Goal: Information Seeking & Learning: Learn about a topic

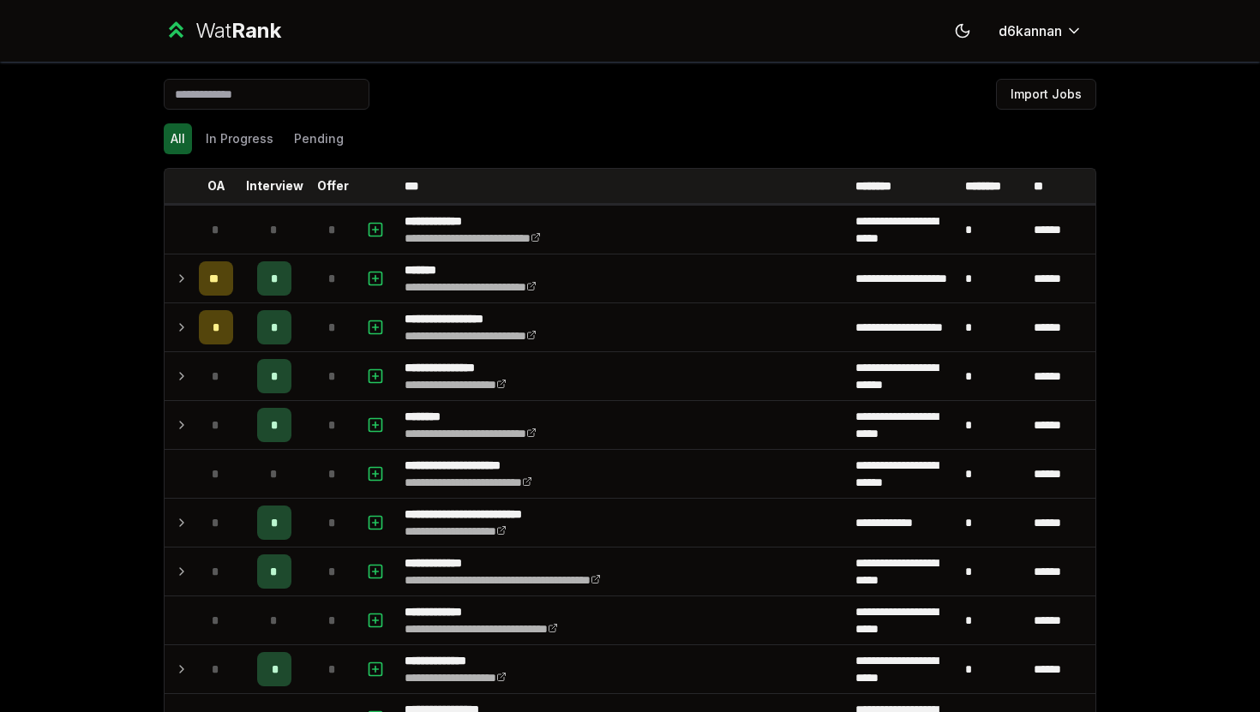
scroll to position [1876, 0]
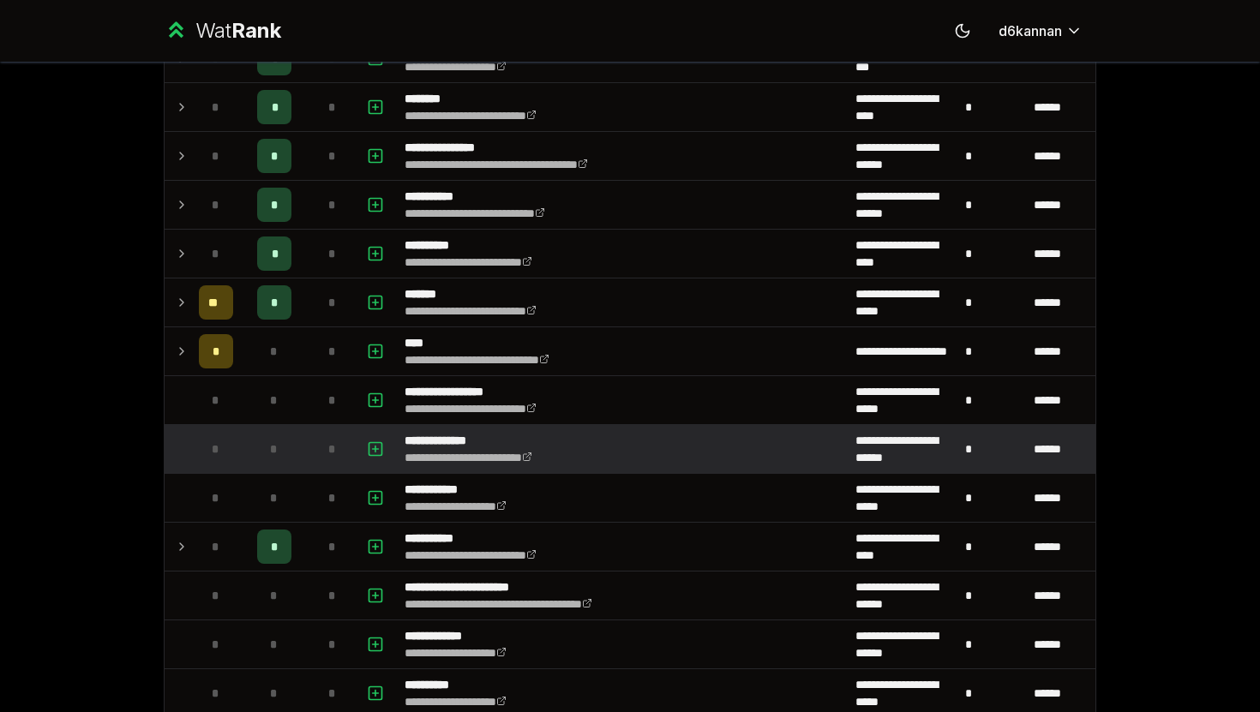
scroll to position [1536, 0]
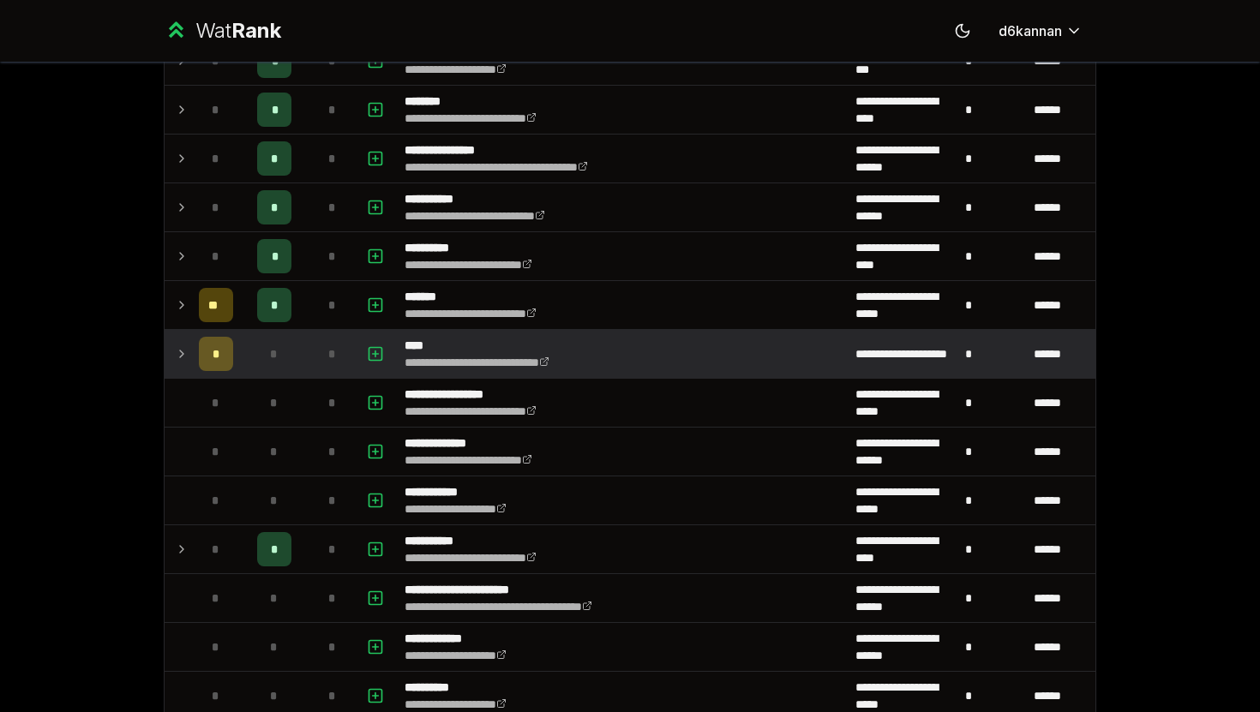
click at [208, 353] on div "*" at bounding box center [216, 354] width 34 height 34
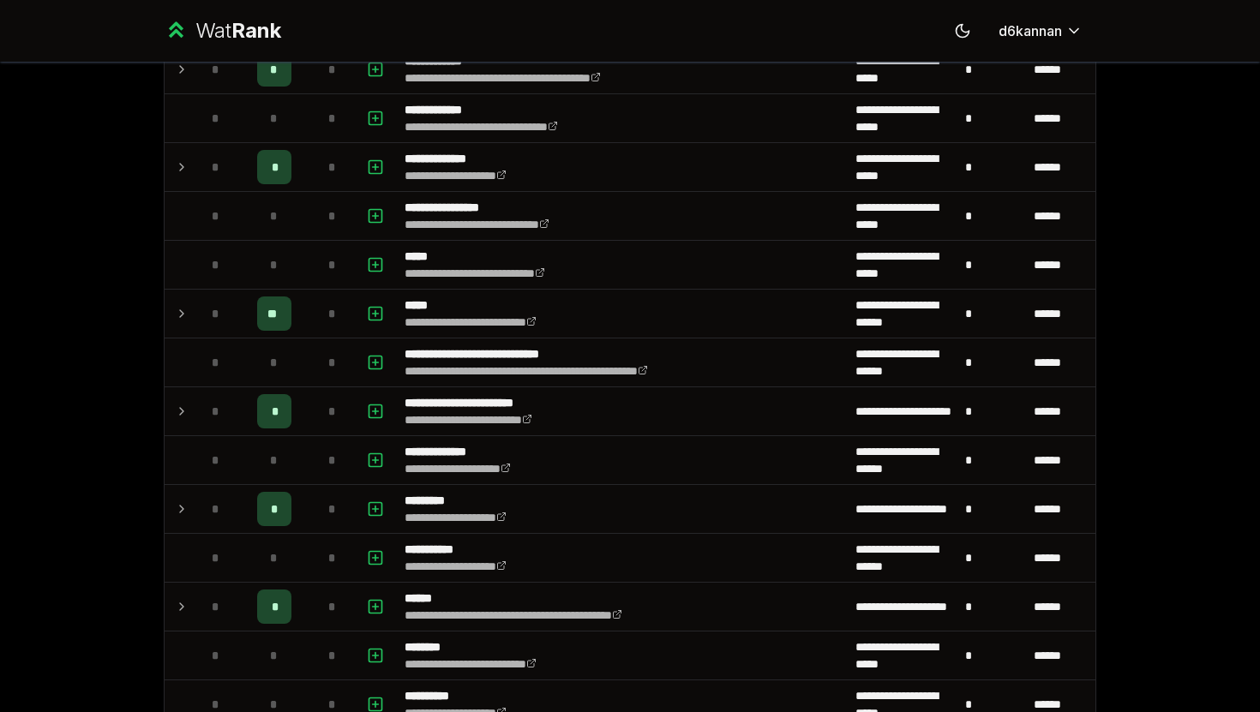
scroll to position [493, 0]
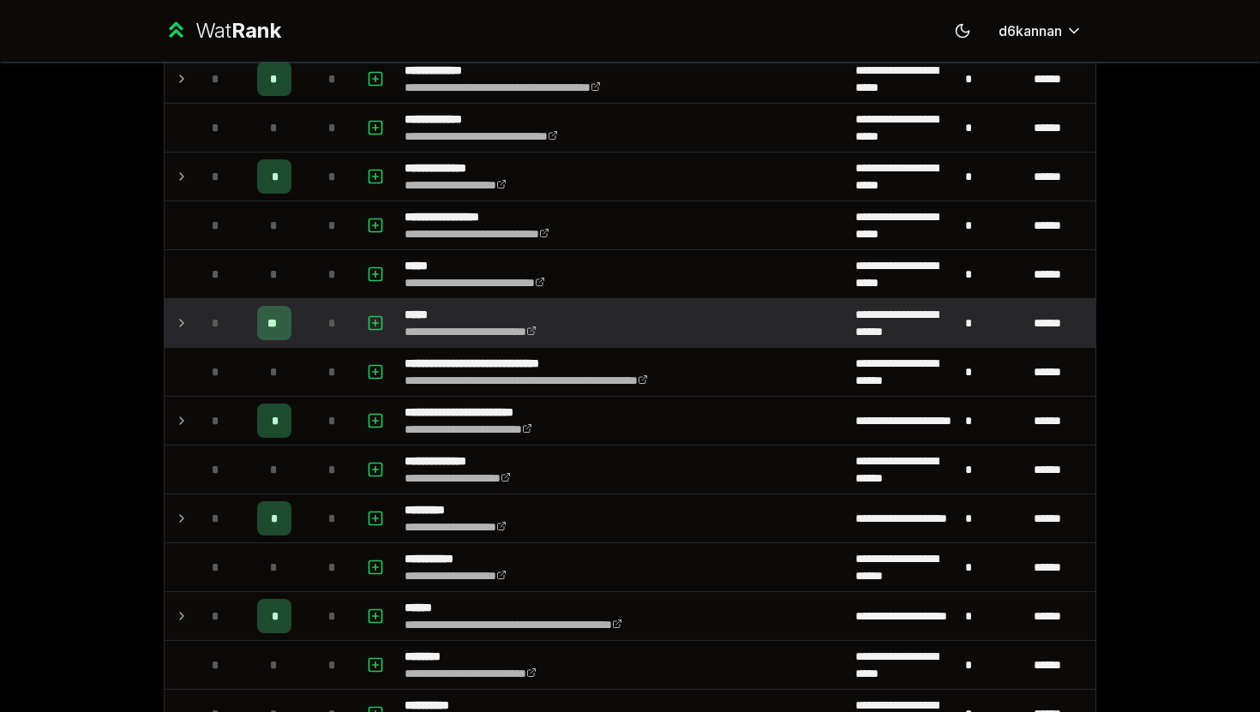
click at [279, 329] on span "**" at bounding box center [273, 322] width 13 height 17
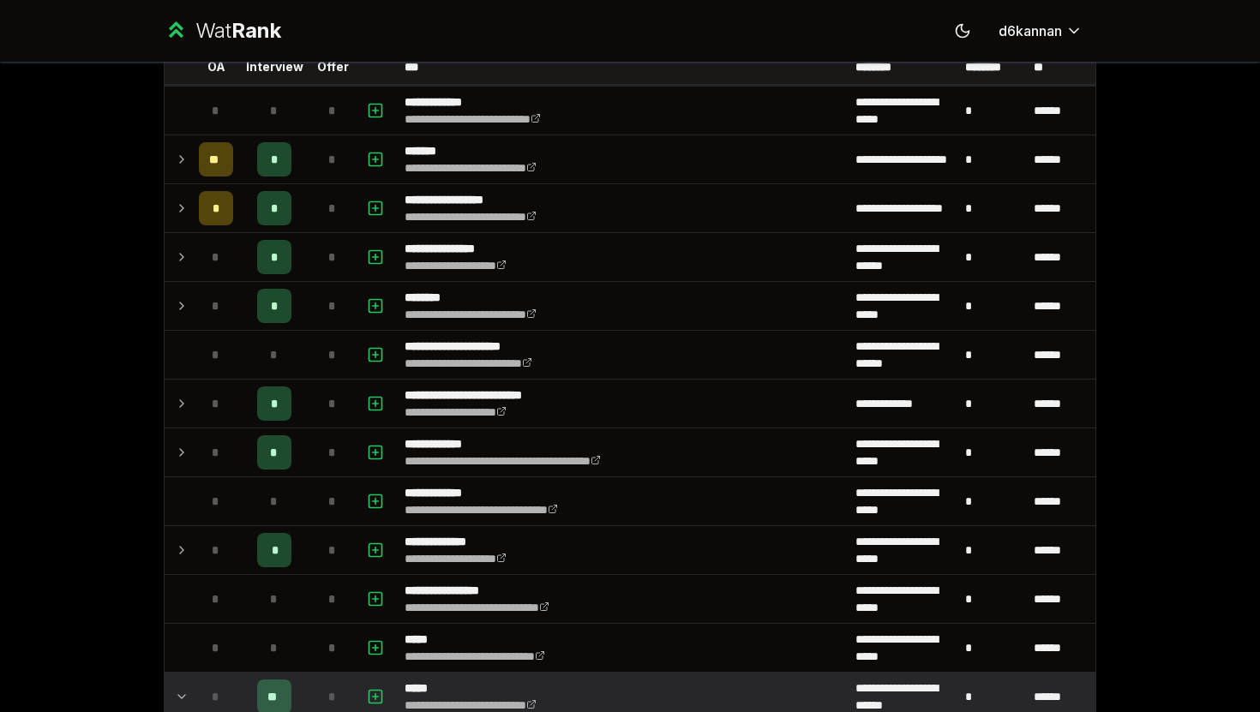
scroll to position [138, 0]
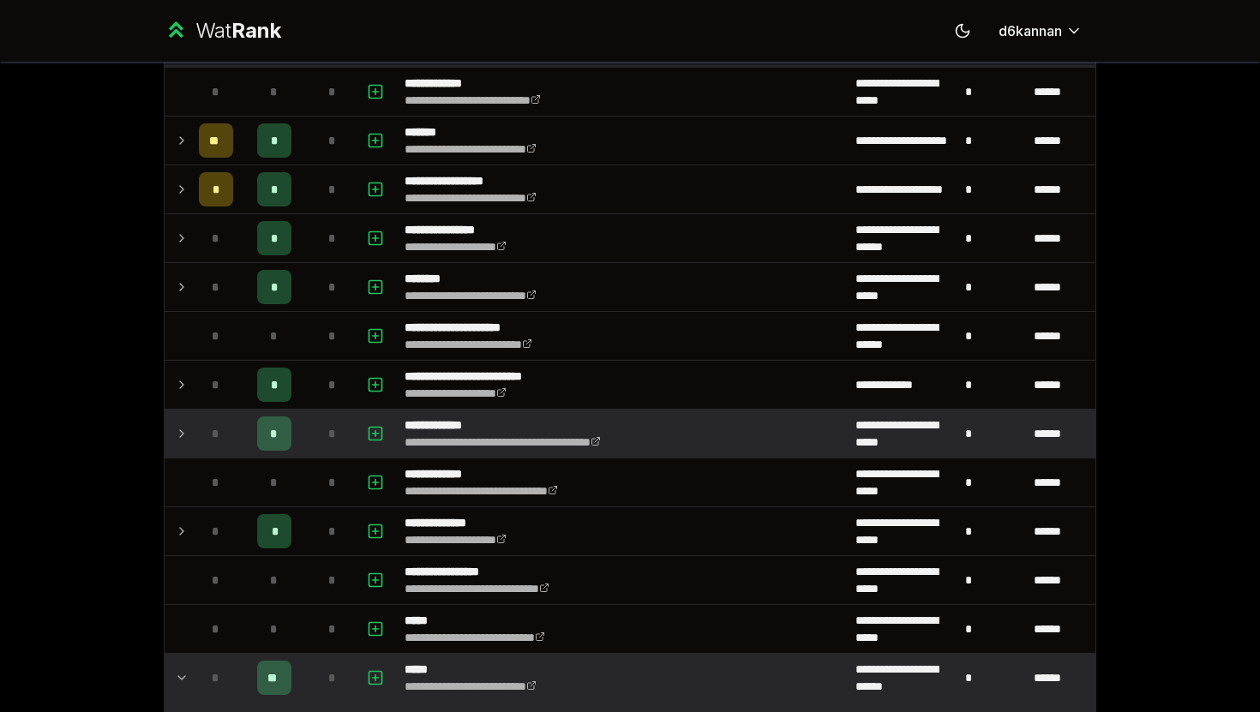
click at [263, 431] on div "*" at bounding box center [274, 433] width 34 height 34
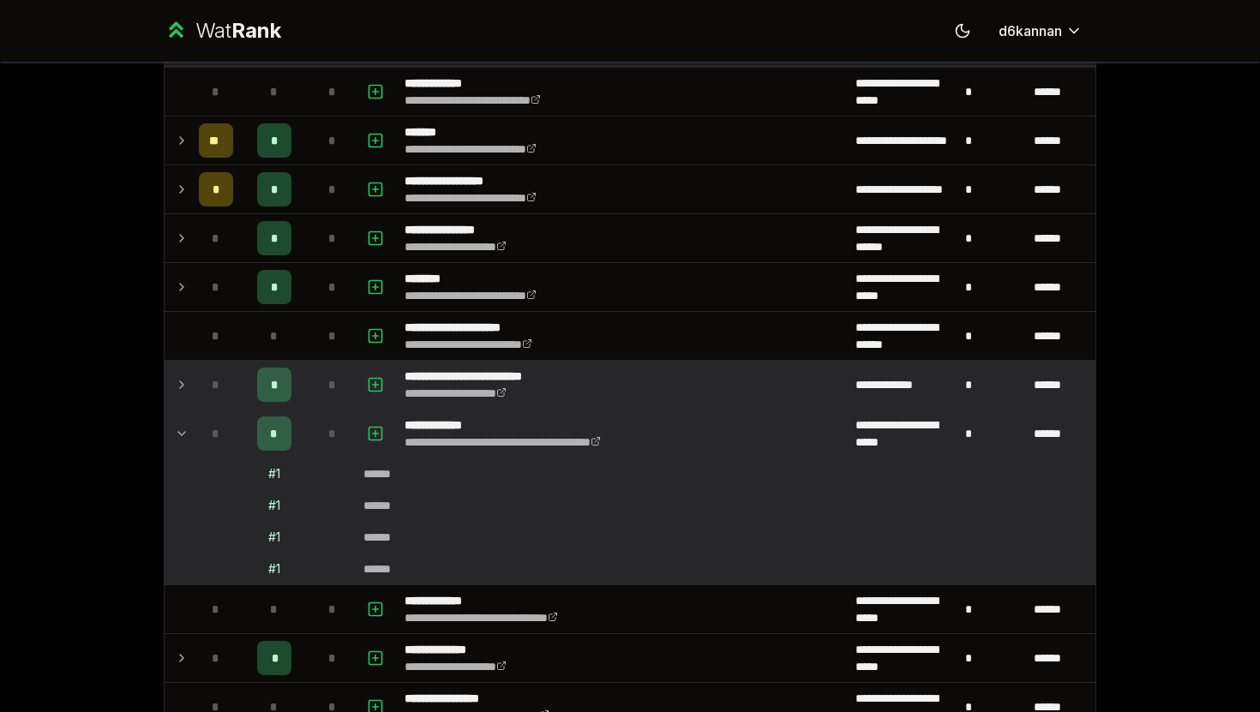
click at [265, 388] on div "*" at bounding box center [274, 385] width 34 height 34
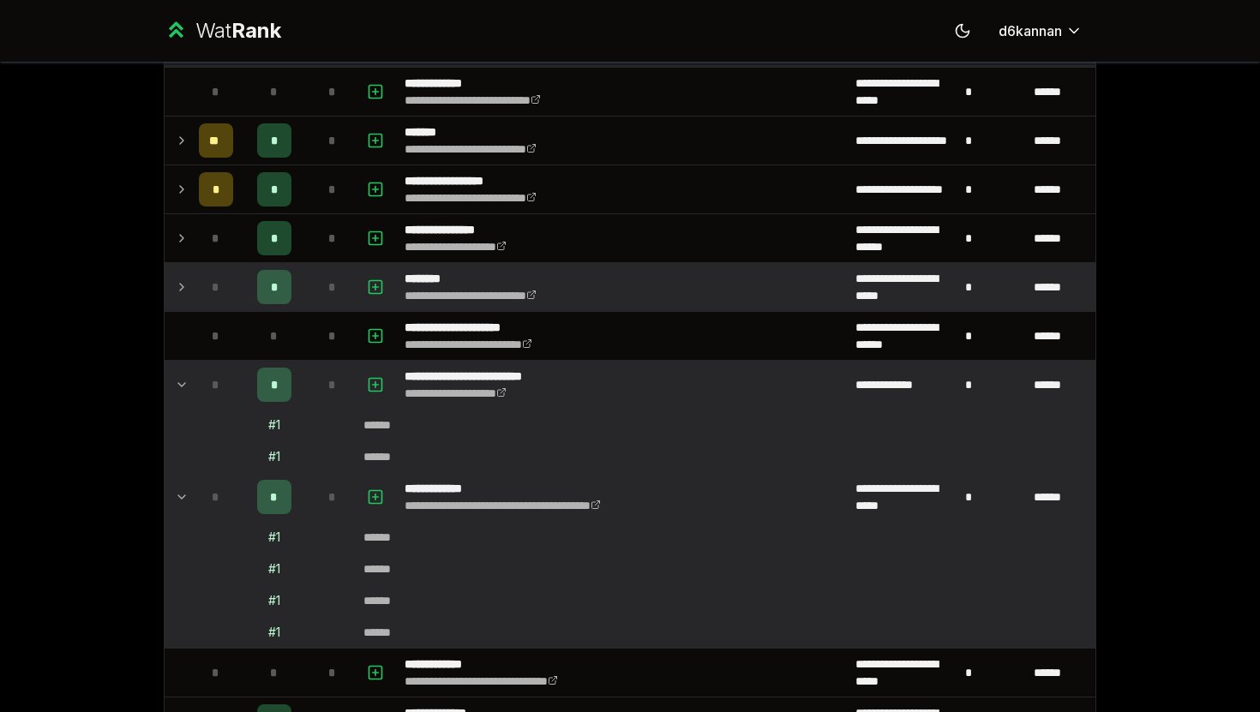
click at [263, 295] on div "*" at bounding box center [274, 287] width 34 height 34
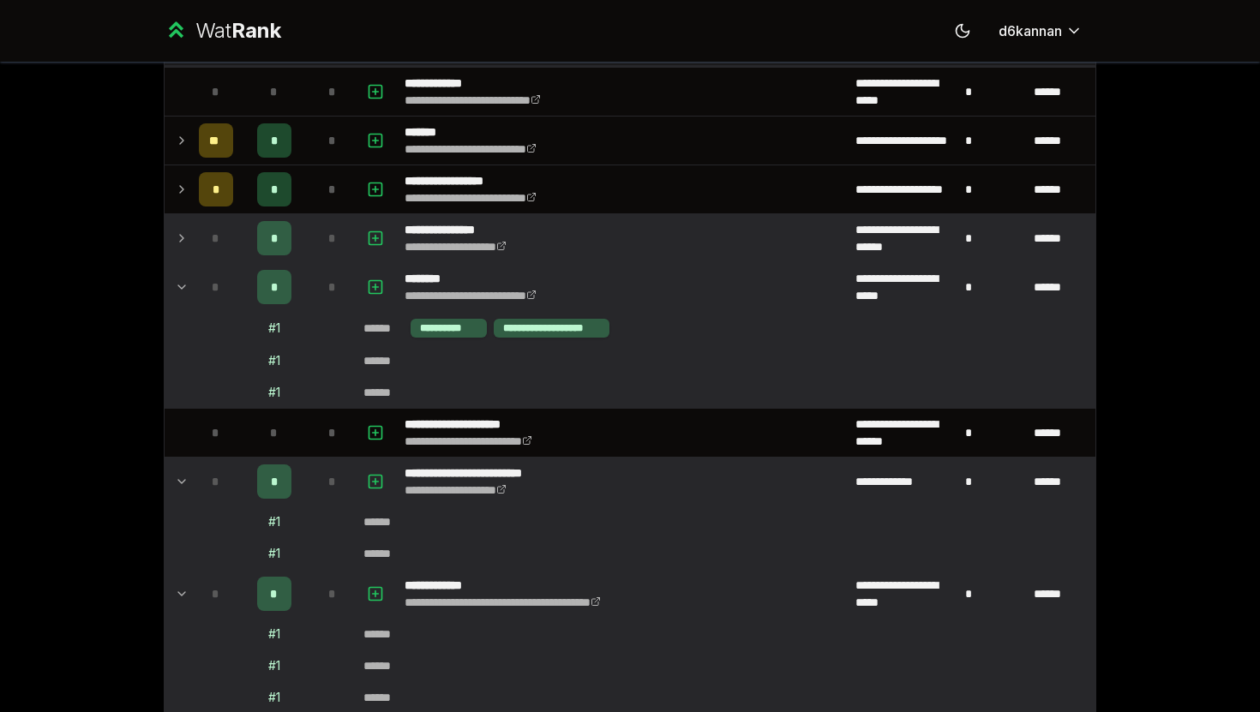
click at [273, 240] on span "*" at bounding box center [275, 238] width 8 height 17
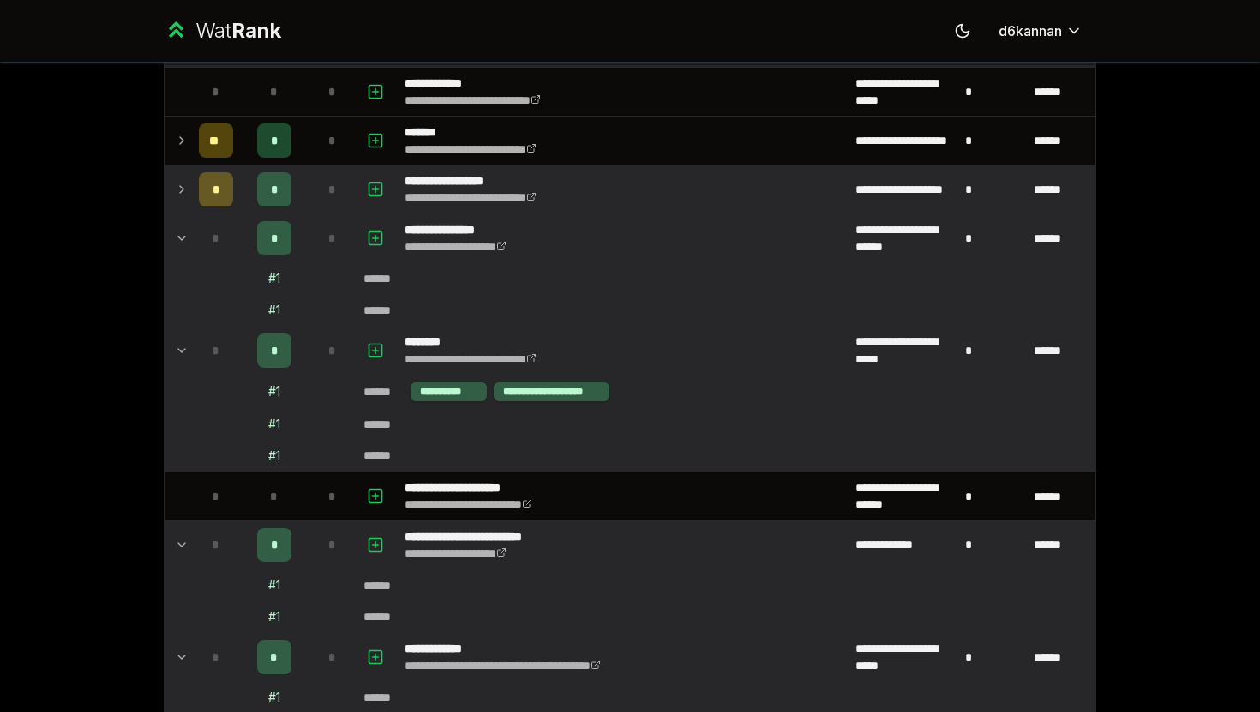
click at [273, 195] on span "*" at bounding box center [275, 189] width 8 height 17
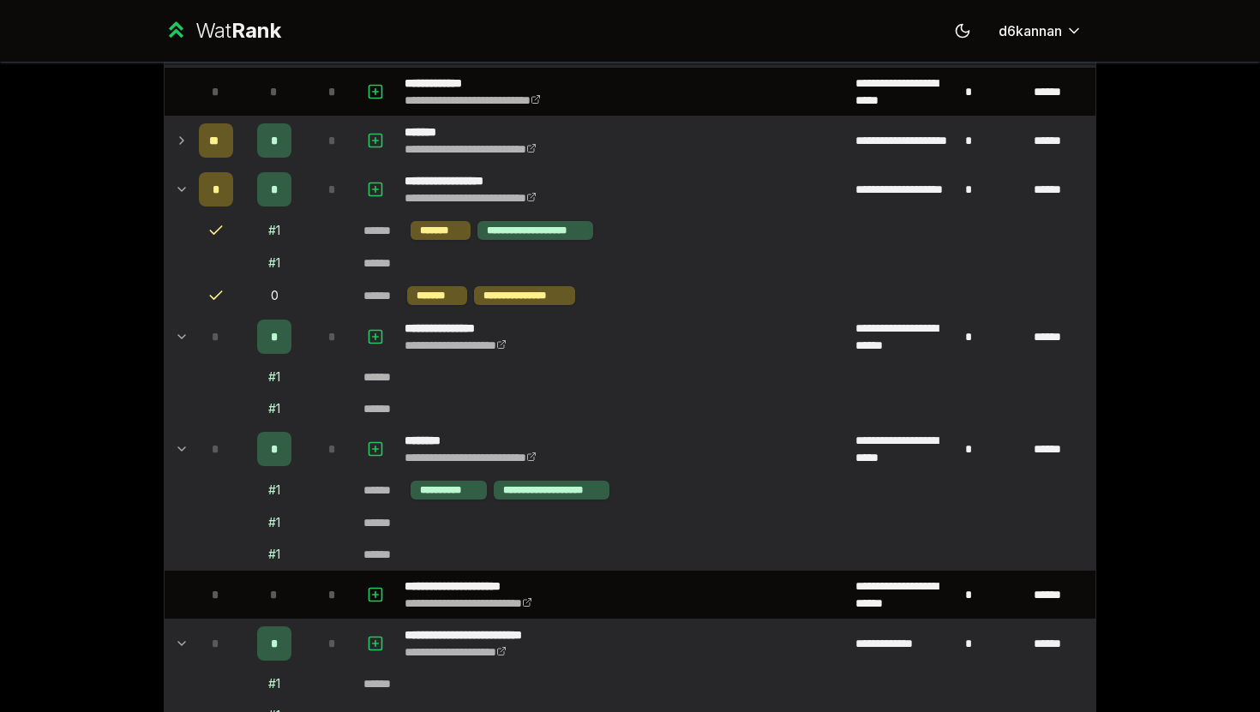
click at [271, 137] on span "*" at bounding box center [275, 140] width 8 height 17
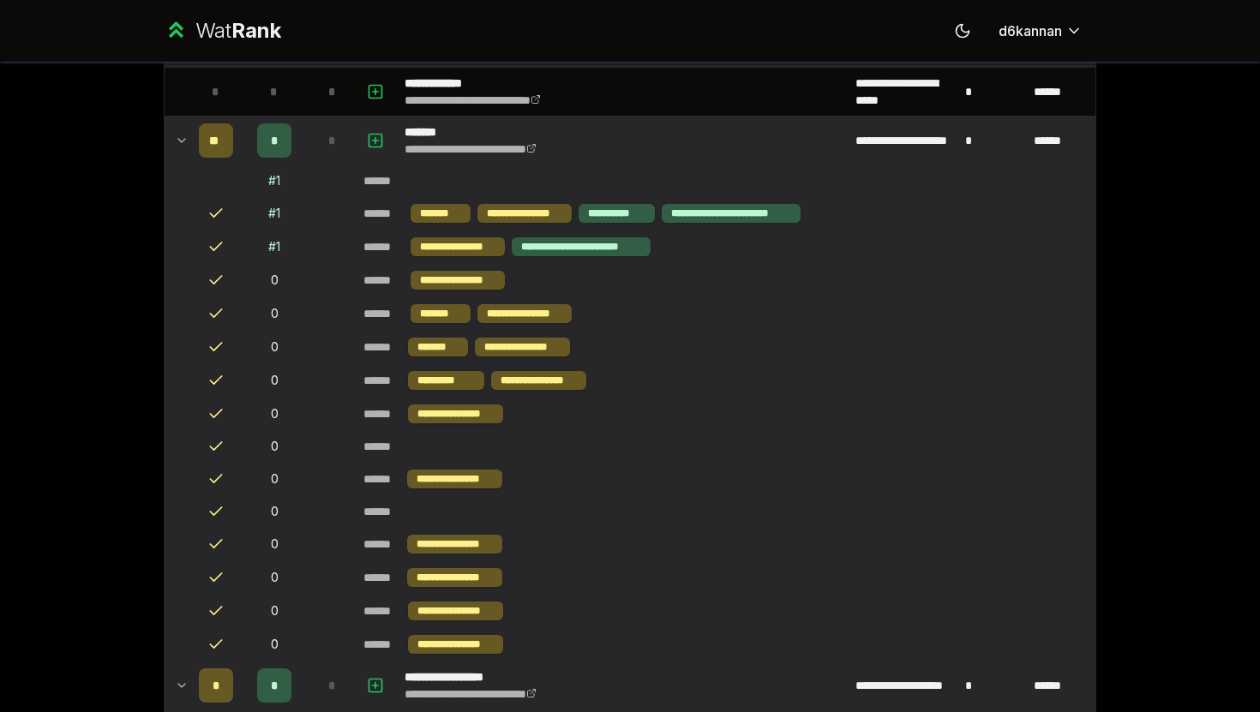
click at [271, 137] on span "*" at bounding box center [275, 140] width 8 height 17
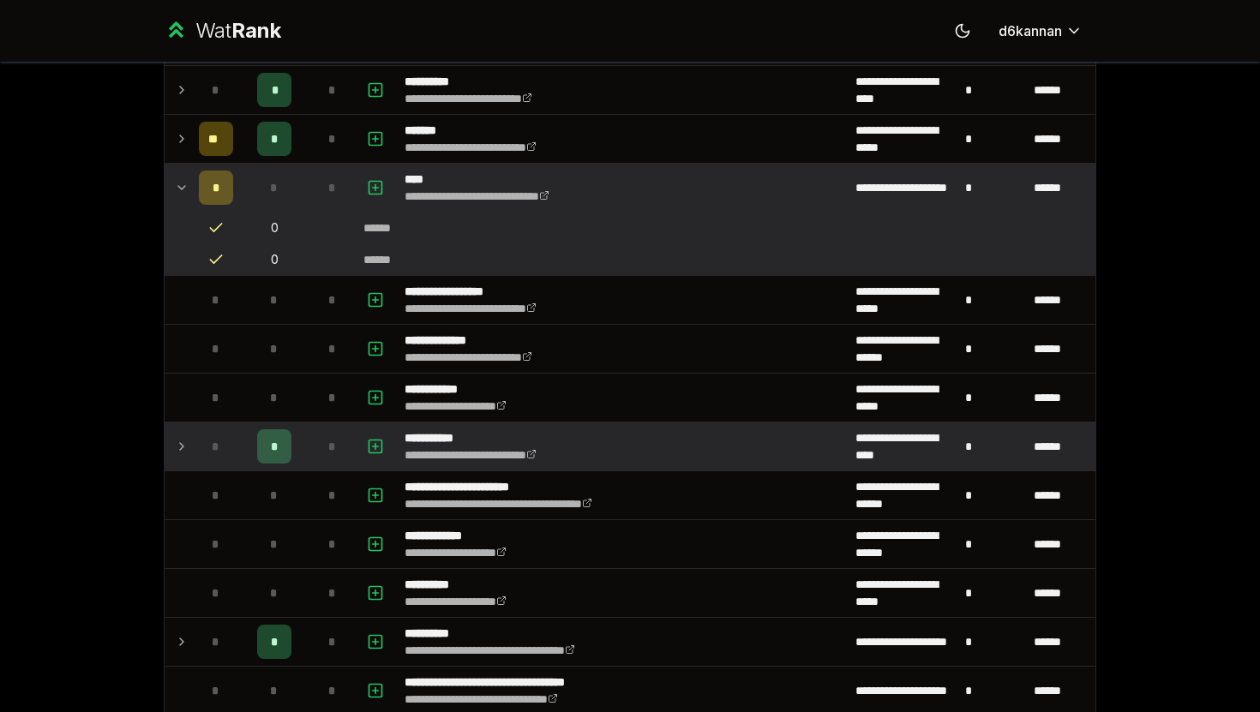
scroll to position [2657, 0]
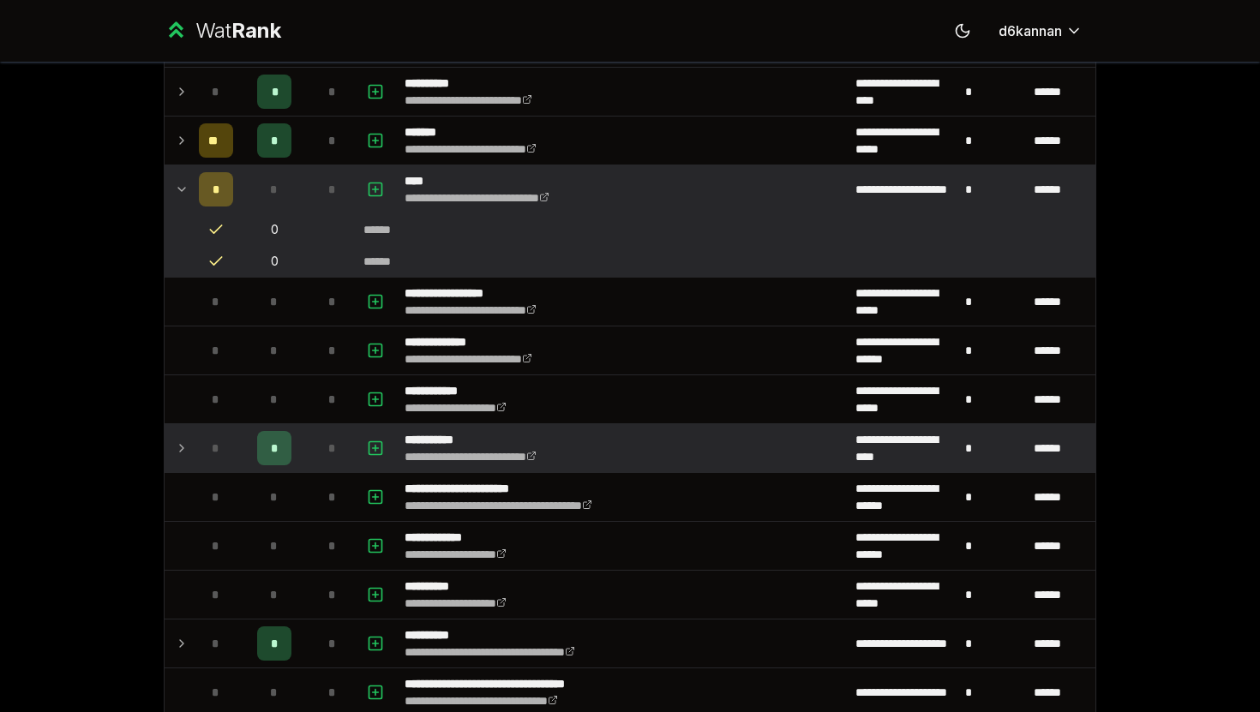
click at [266, 431] on div "*" at bounding box center [274, 448] width 34 height 34
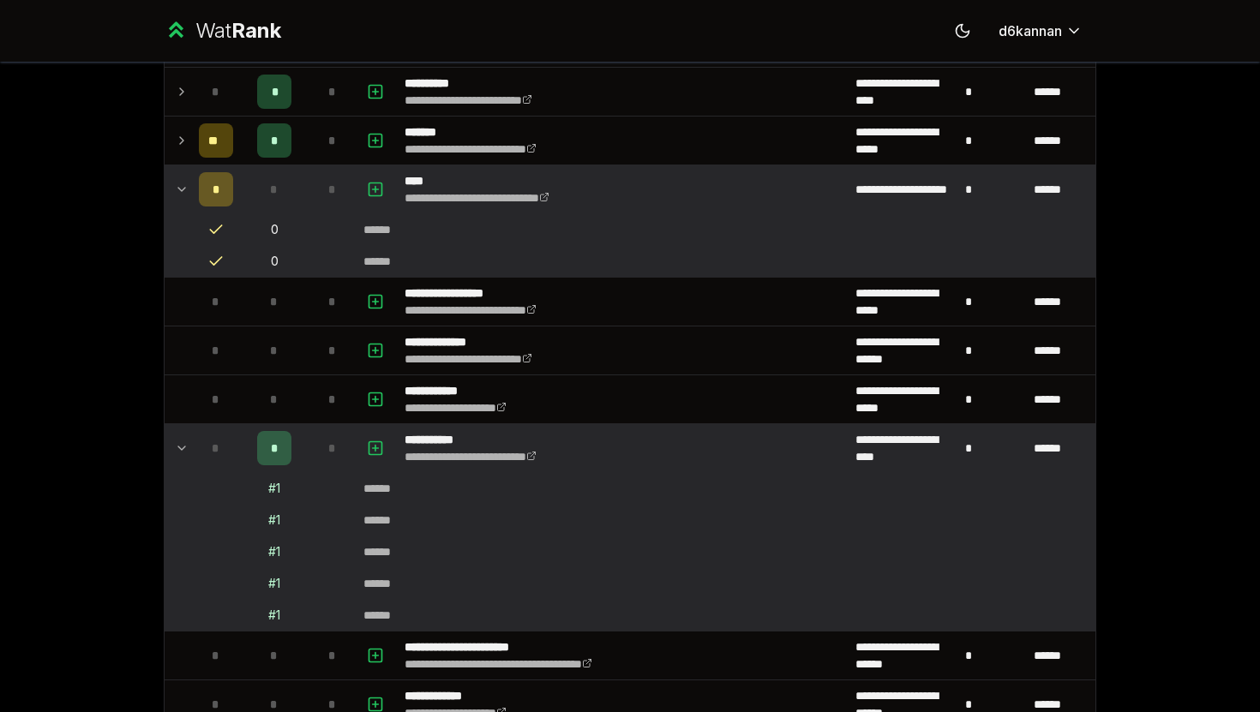
click at [271, 444] on span "*" at bounding box center [275, 448] width 8 height 17
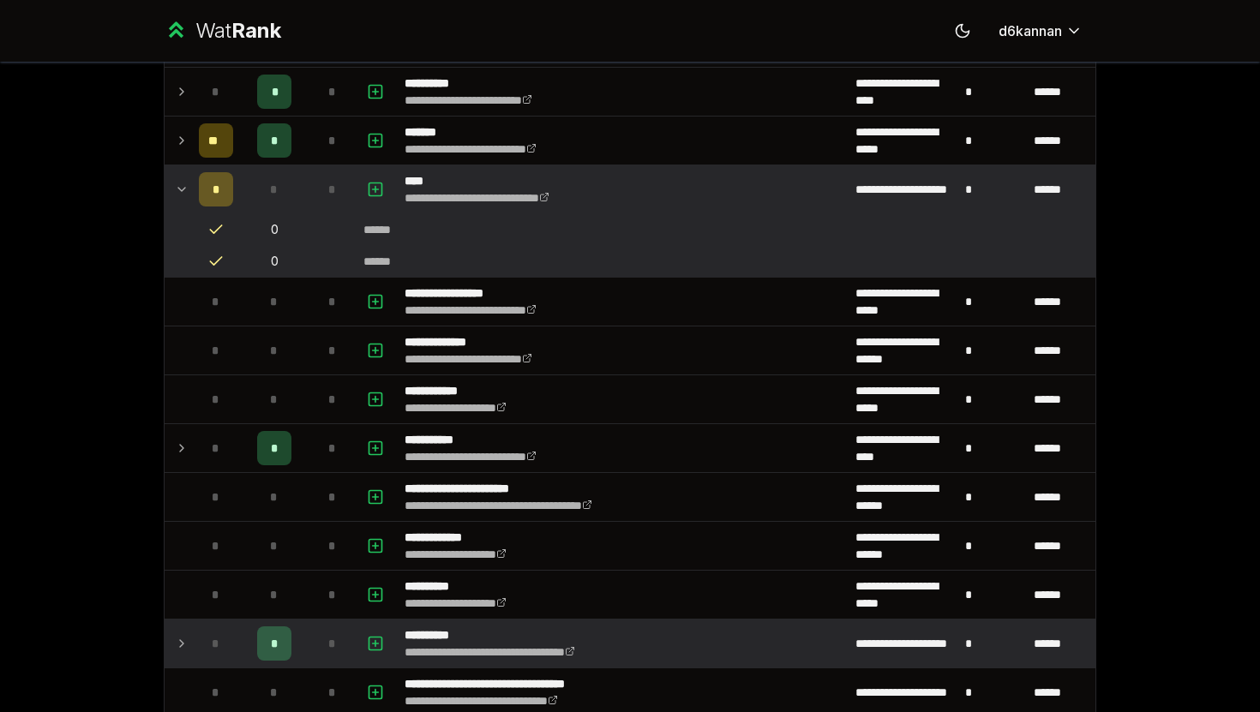
click at [284, 632] on div "*" at bounding box center [274, 643] width 34 height 34
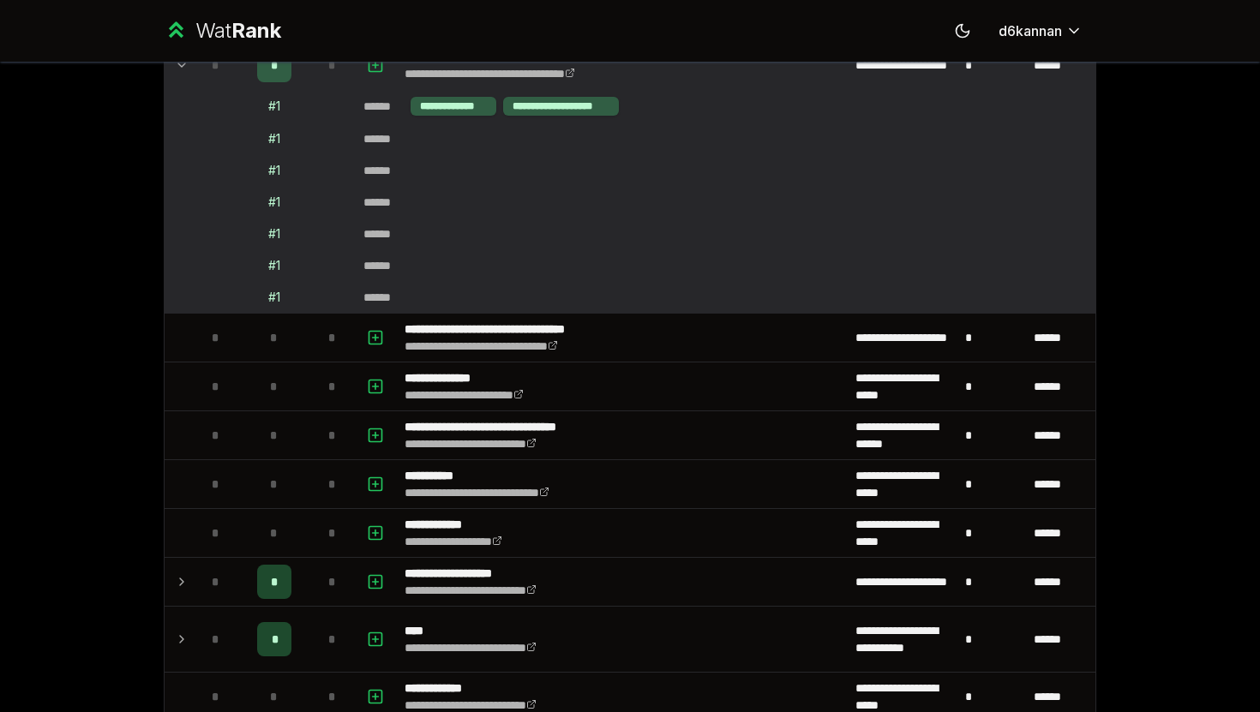
scroll to position [3253, 0]
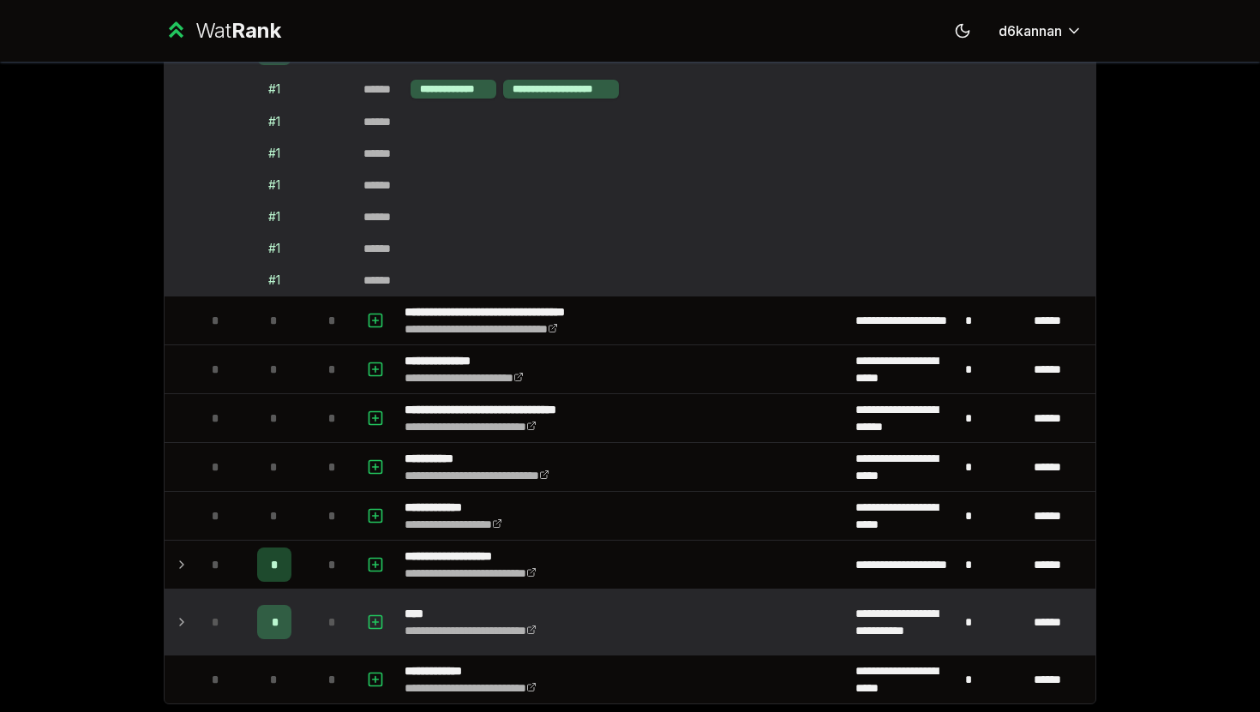
click at [261, 596] on td "*" at bounding box center [274, 622] width 69 height 65
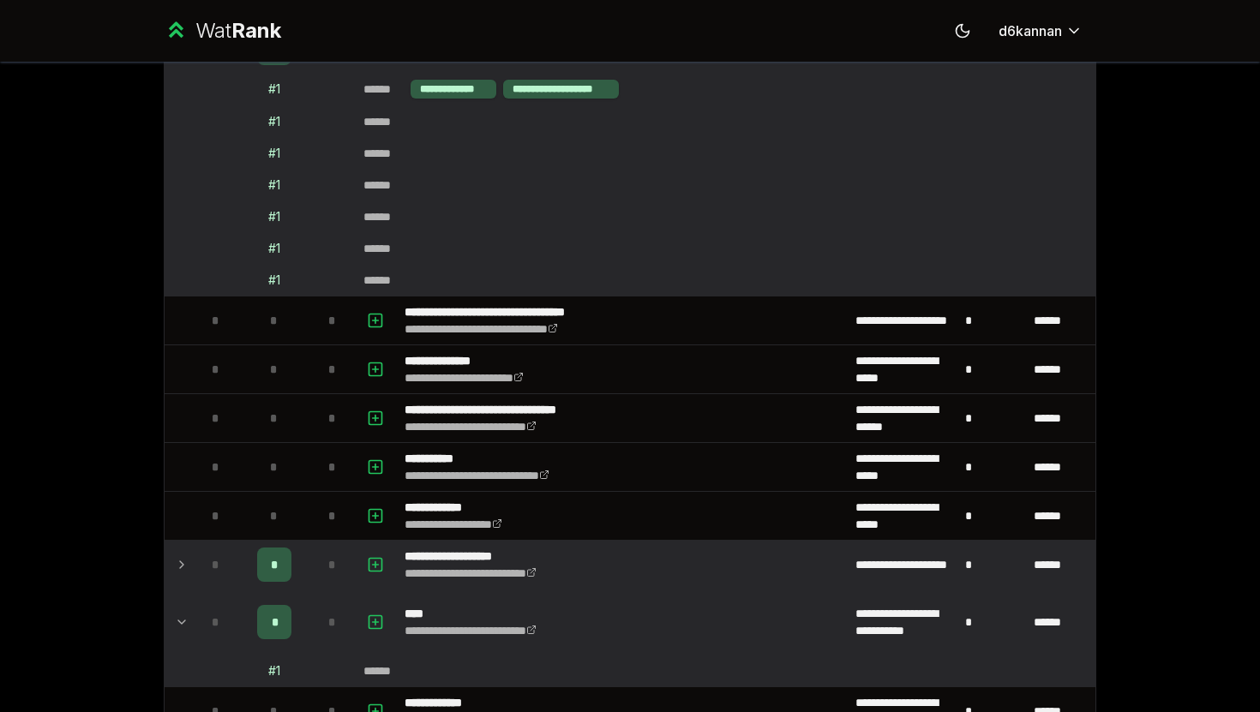
click at [272, 566] on span "*" at bounding box center [275, 564] width 8 height 17
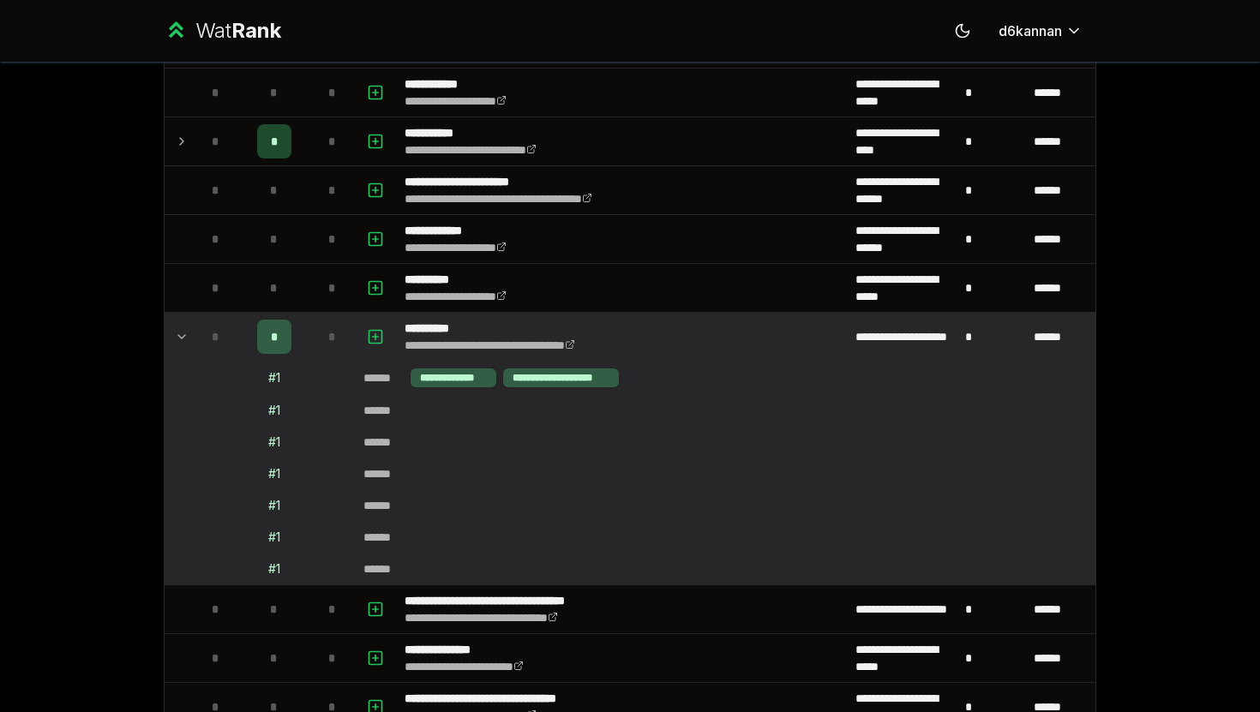
scroll to position [2431, 0]
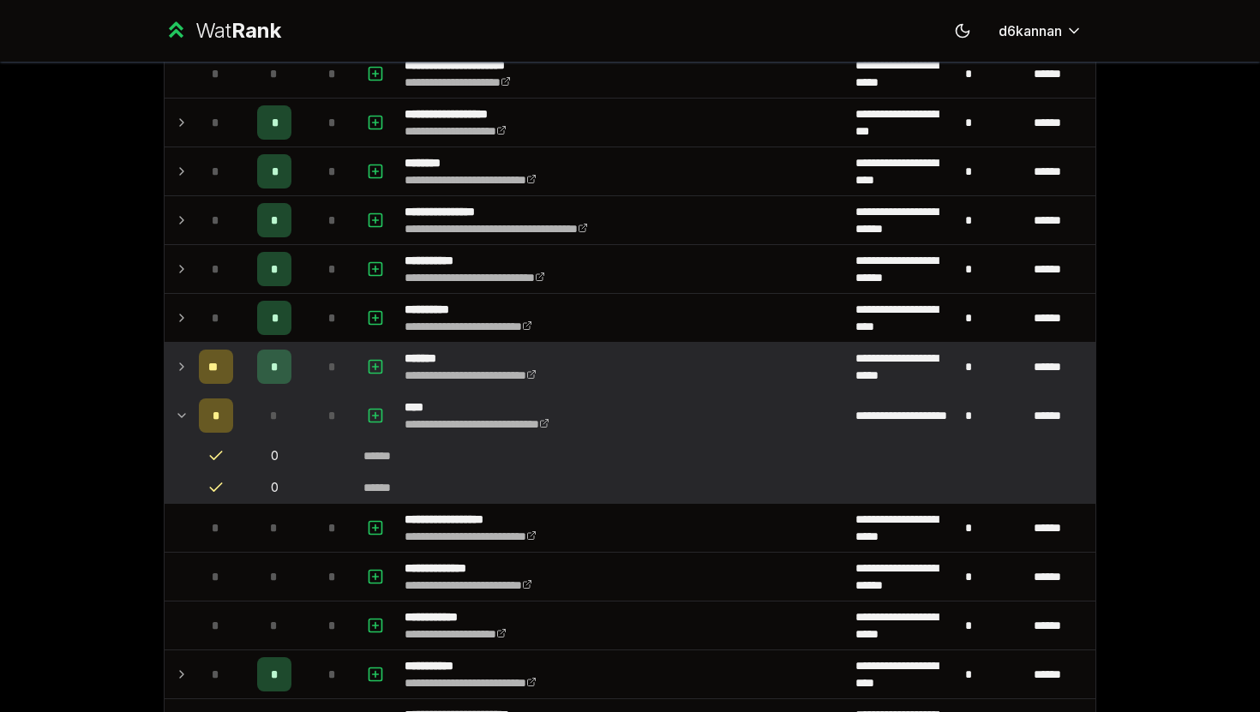
click at [265, 368] on div "*" at bounding box center [274, 367] width 34 height 34
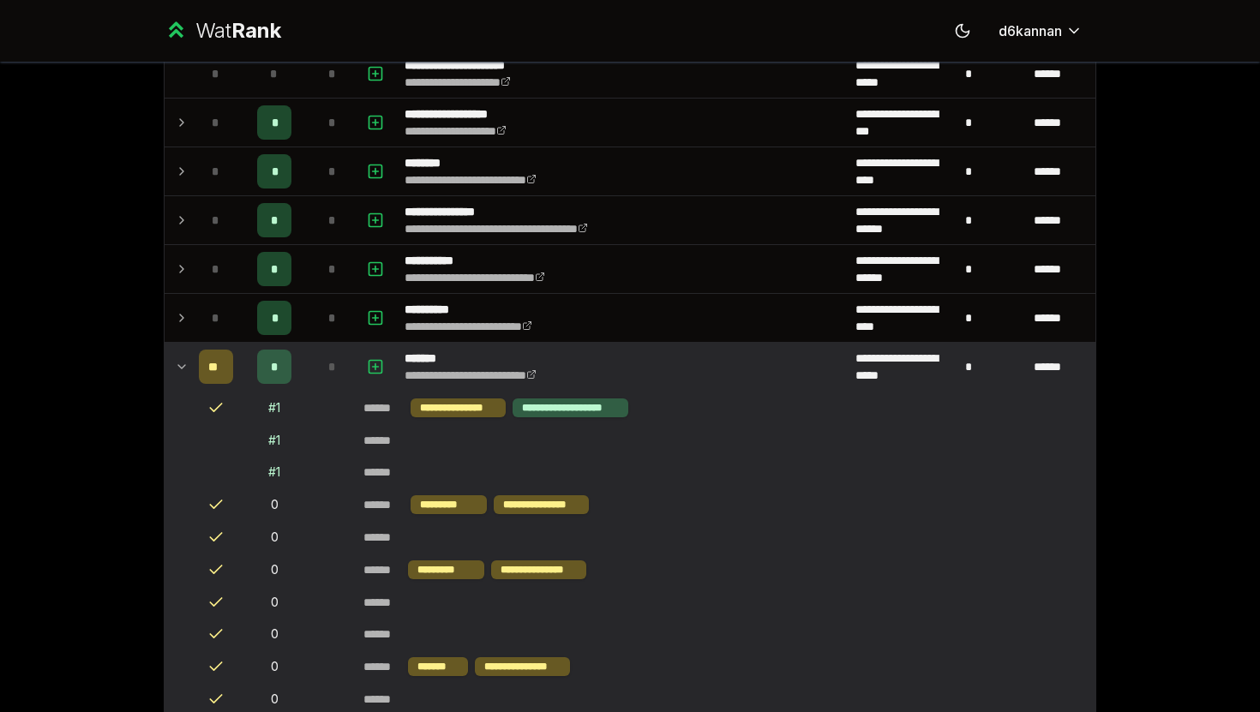
click at [264, 367] on div "*" at bounding box center [274, 367] width 34 height 34
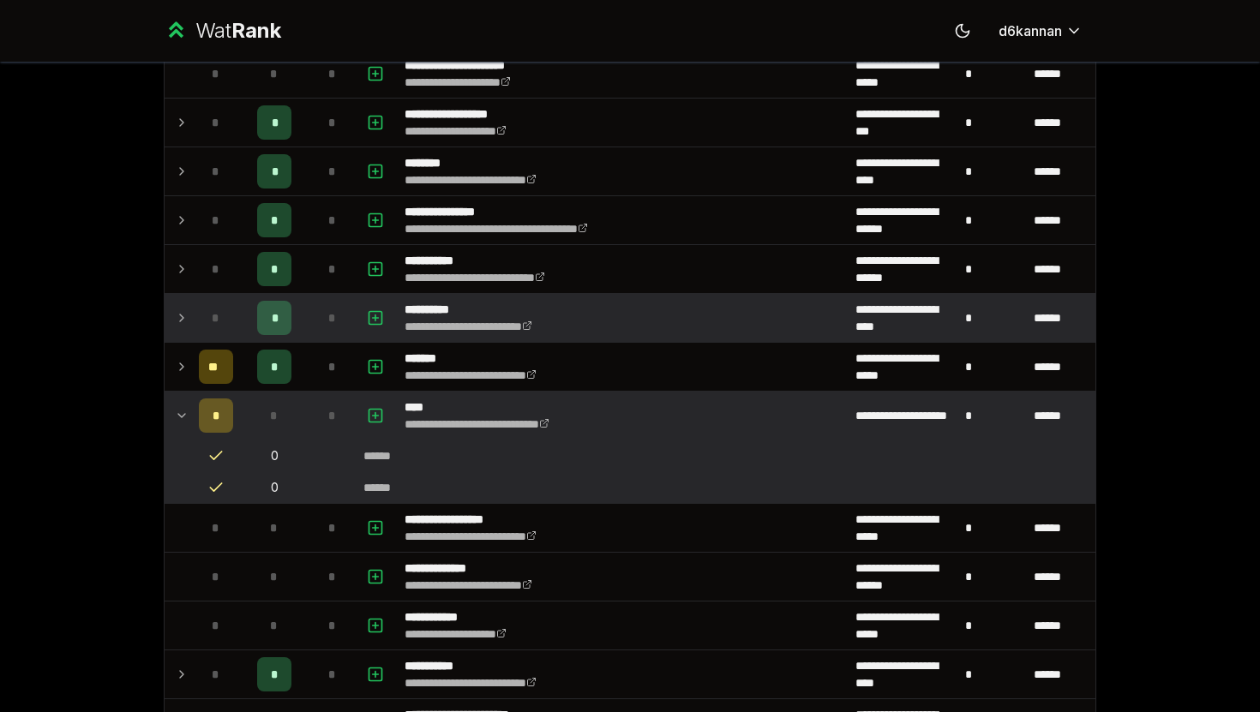
click at [267, 326] on div "*" at bounding box center [274, 318] width 34 height 34
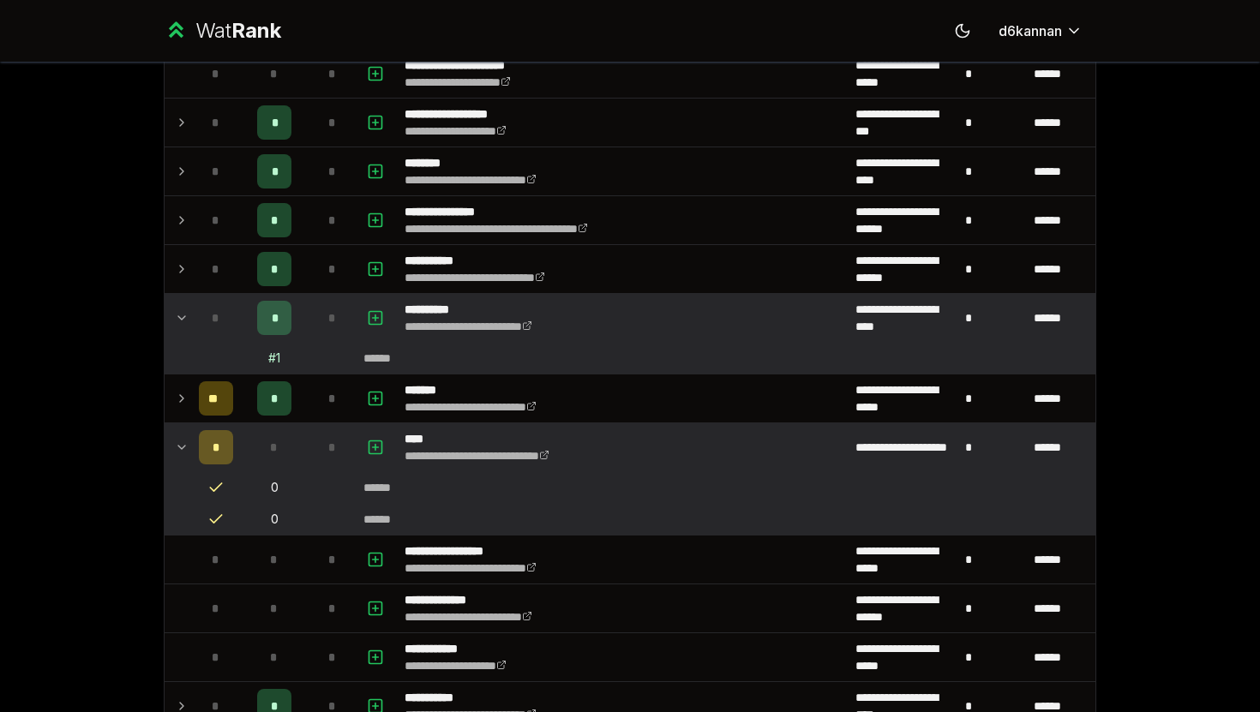
click at [267, 325] on div "*" at bounding box center [274, 318] width 34 height 34
